Goal: Information Seeking & Learning: Learn about a topic

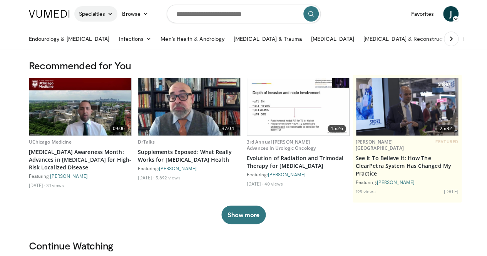
click at [74, 13] on link "Specialties" at bounding box center [96, 13] width 44 height 15
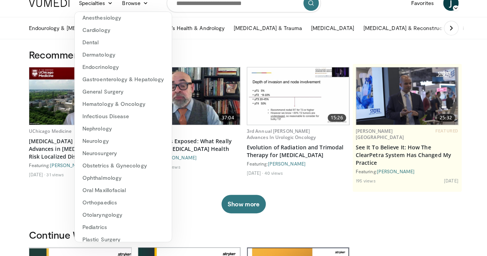
scroll to position [29, 0]
click at [84, 154] on link "Neurosurgery" at bounding box center [123, 153] width 97 height 12
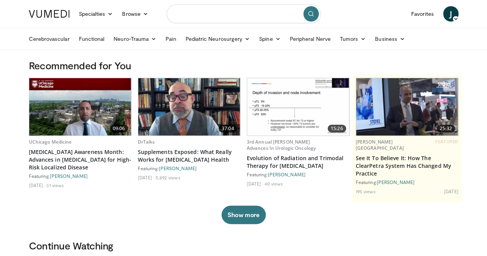
click at [203, 12] on input "Search topics, interventions" at bounding box center [244, 14] width 154 height 18
type input "**********"
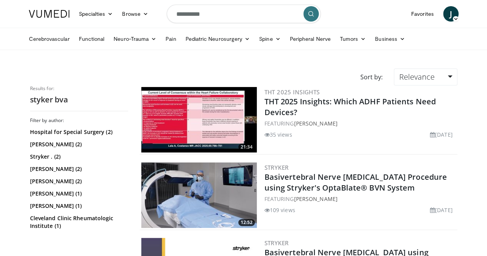
click at [182, 15] on input "**********" at bounding box center [244, 14] width 154 height 18
type input "**********"
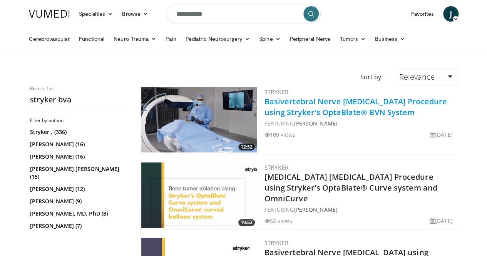
click at [314, 107] on link "Basivertebral Nerve [MEDICAL_DATA] Procedure using Stryker's OptaBlate® BVN Sys…" at bounding box center [356, 106] width 183 height 21
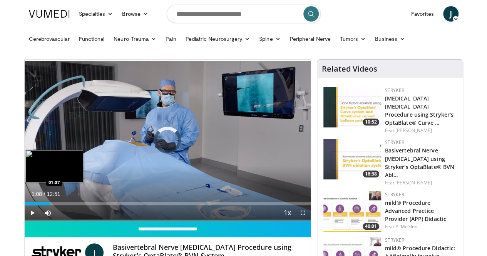
click at [32, 205] on div "Loaded : 5.14% 00:01 01:07" at bounding box center [168, 201] width 286 height 7
click at [47, 205] on div "Progress Bar" at bounding box center [61, 203] width 29 height 3
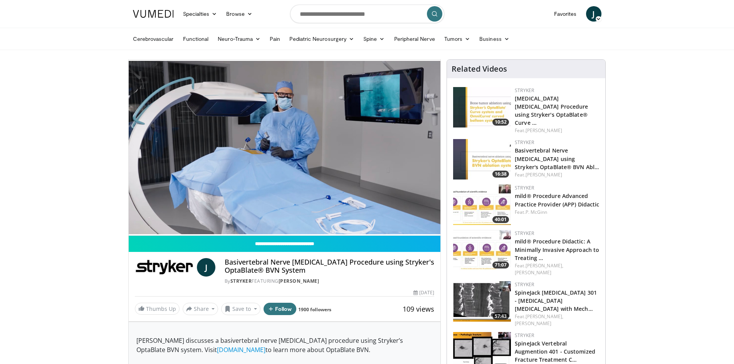
drag, startPoint x: 246, startPoint y: 2, endPoint x: 38, endPoint y: 334, distance: 392.2
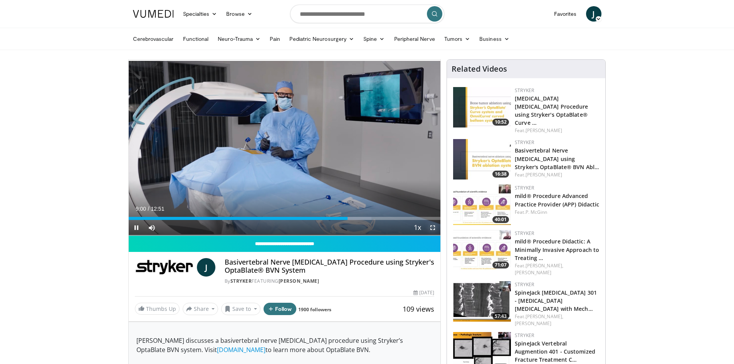
click at [434, 228] on span "Video Player" at bounding box center [432, 227] width 15 height 15
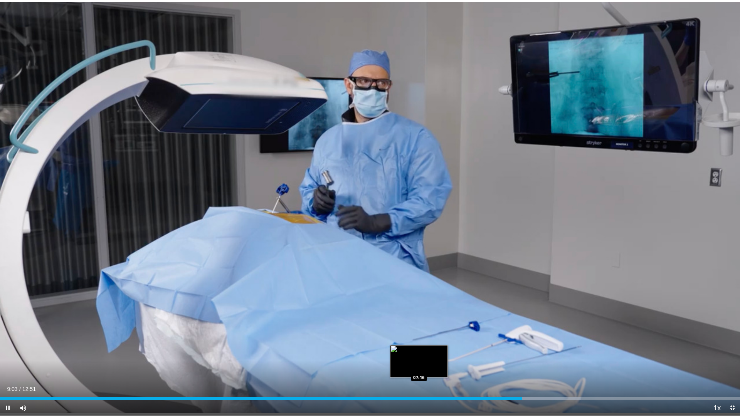
click at [422, 256] on div "Loaded : 78.47% 09:03 07:16" at bounding box center [370, 398] width 740 height 3
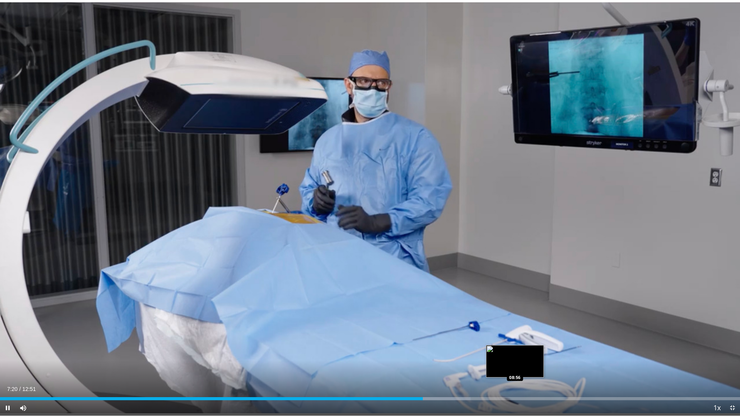
click at [487, 256] on div "Loaded : 63.61% 07:20 08:56" at bounding box center [370, 398] width 740 height 3
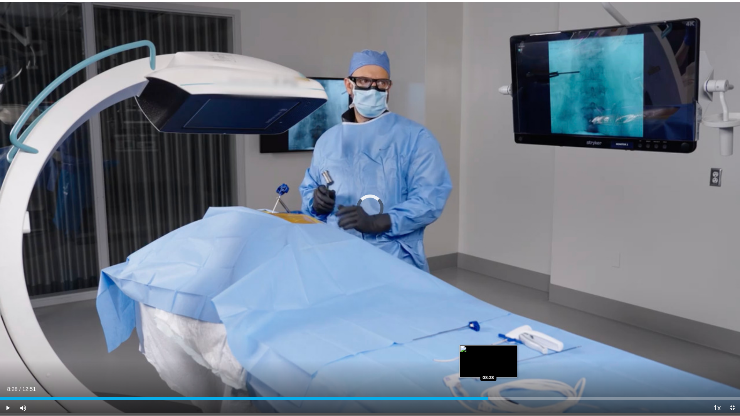
click at [487, 256] on div "Loaded : 0.00% 08:28 08:28" at bounding box center [370, 398] width 740 height 3
click at [487, 256] on div "Loaded : 76.60% 08:31 08:31" at bounding box center [370, 398] width 740 height 3
click at [471, 256] on div "08:32" at bounding box center [246, 398] width 492 height 3
click at [8, 256] on span "Video Player" at bounding box center [7, 407] width 15 height 15
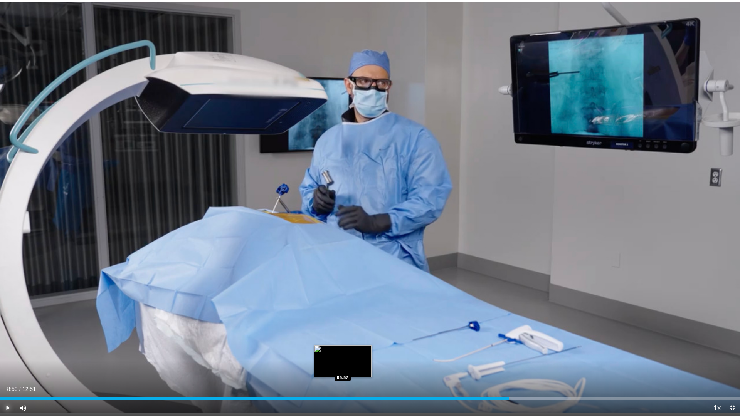
click at [342, 256] on div "08:50" at bounding box center [254, 398] width 509 height 3
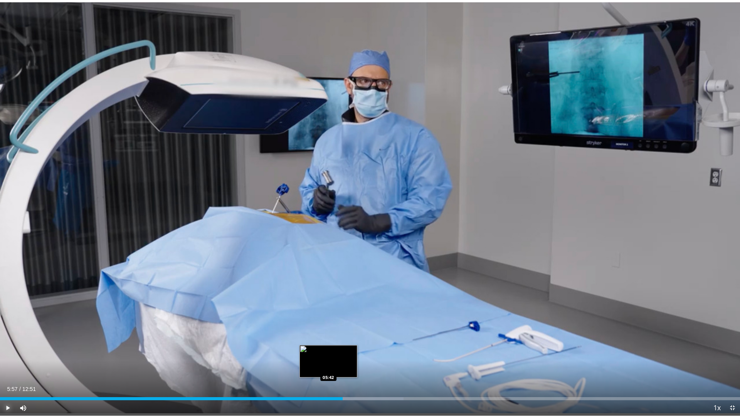
click at [327, 256] on div "05:57" at bounding box center [171, 398] width 342 height 3
click at [310, 256] on div "05:40" at bounding box center [163, 398] width 327 height 3
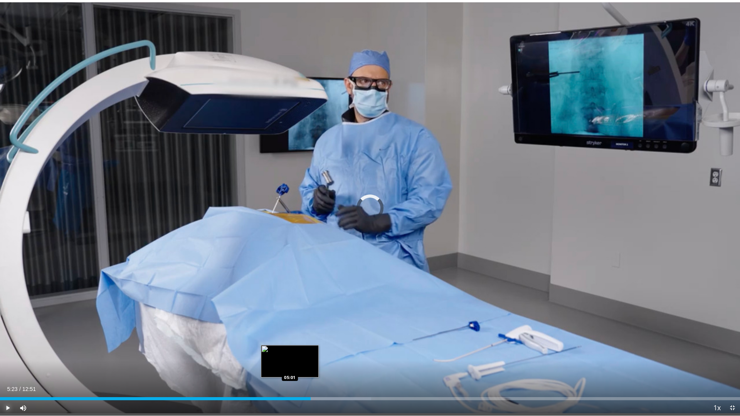
click at [290, 256] on div "05:23" at bounding box center [155, 398] width 310 height 3
click at [3, 256] on span "Video Player" at bounding box center [7, 407] width 15 height 15
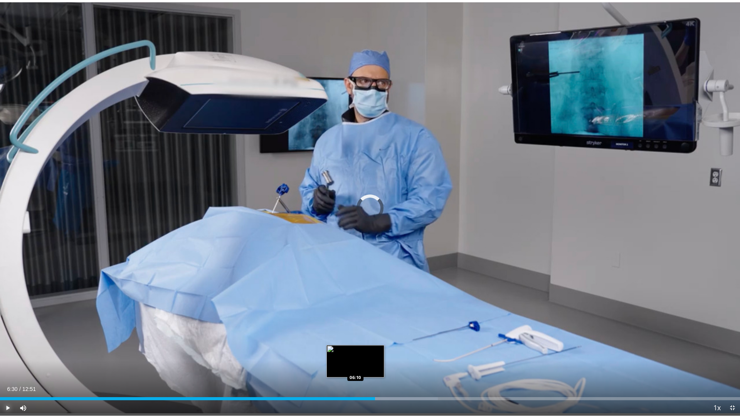
click at [355, 256] on div "Loaded : 59.17% 06:30 06:10" at bounding box center [370, 398] width 740 height 3
click at [345, 256] on div "Loaded : 59.17% 06:16 05:59" at bounding box center [370, 398] width 740 height 3
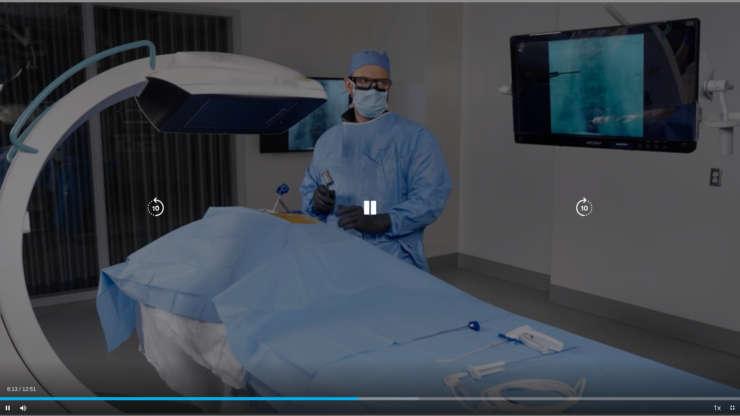
click at [8, 256] on video-js "**********" at bounding box center [370, 208] width 740 height 416
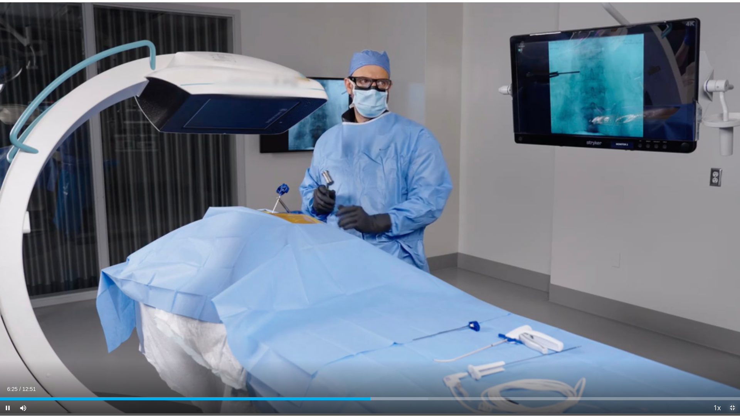
click at [487, 256] on span "Video Player" at bounding box center [731, 407] width 15 height 15
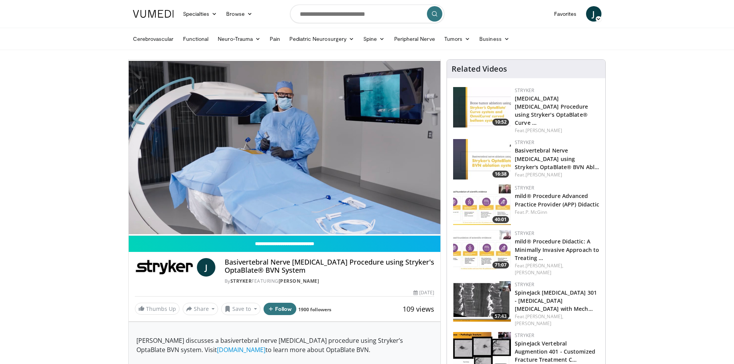
click at [487, 146] on img at bounding box center [482, 159] width 58 height 40
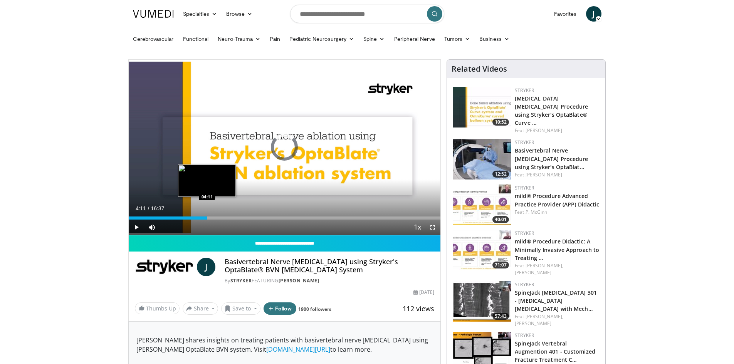
click at [207, 215] on div "Loaded : 3.97% 00:01 04:11" at bounding box center [285, 215] width 312 height 7
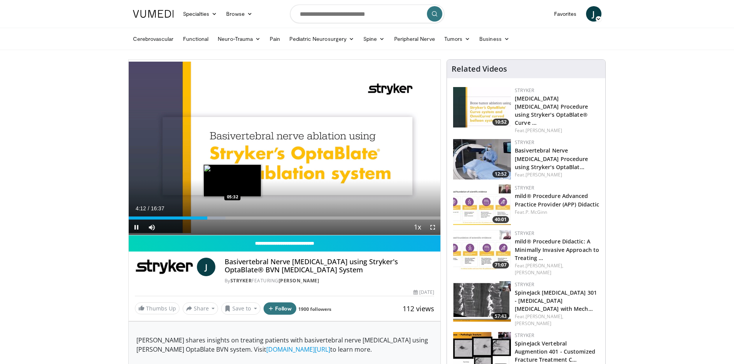
click at [233, 217] on div "Loaded : 31.12% 04:12 05:32" at bounding box center [285, 217] width 312 height 3
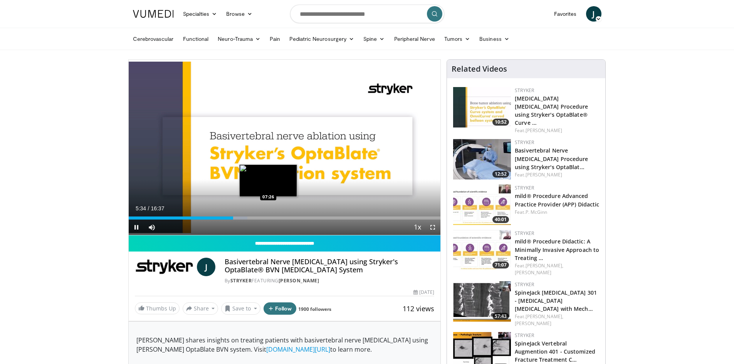
click at [271, 219] on div "Loaded : 38.15% 05:34 07:26" at bounding box center [285, 217] width 312 height 3
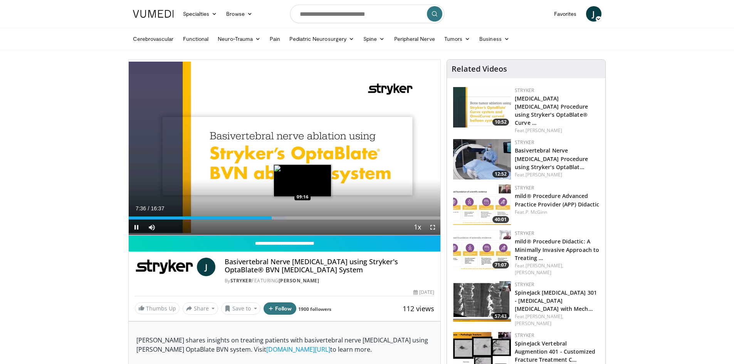
click at [303, 218] on div "Loaded : 50.20% 07:37 09:16" at bounding box center [285, 217] width 312 height 3
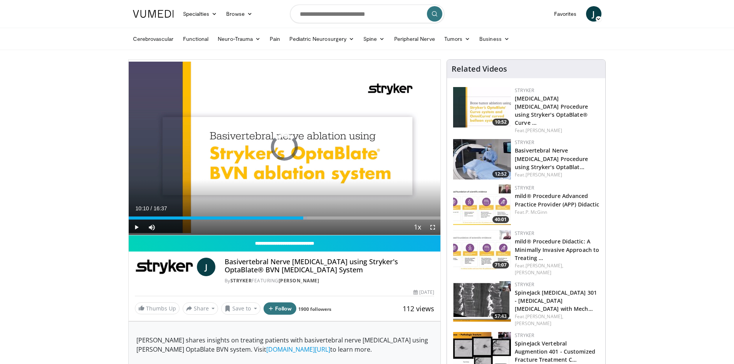
click at [319, 218] on div "Loaded : 57.22% 09:18 10:10" at bounding box center [285, 217] width 312 height 3
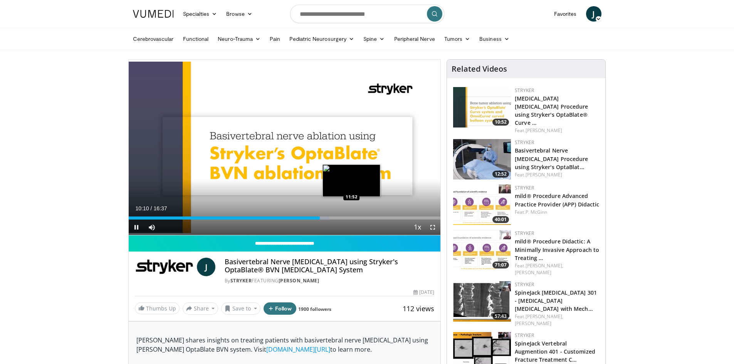
click at [353, 218] on div "Loaded : 64.25% 10:11 11:52" at bounding box center [285, 217] width 312 height 3
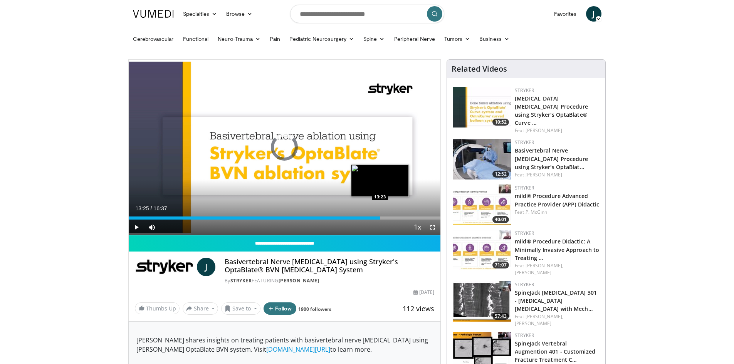
click at [380, 216] on div "Loaded : 74.29% 13:25 13:23" at bounding box center [285, 217] width 312 height 3
click at [362, 214] on div "Loaded : 87.34% 13:27 12:28" at bounding box center [285, 215] width 312 height 7
